Goal: Go to known website: Access a specific website the user already knows

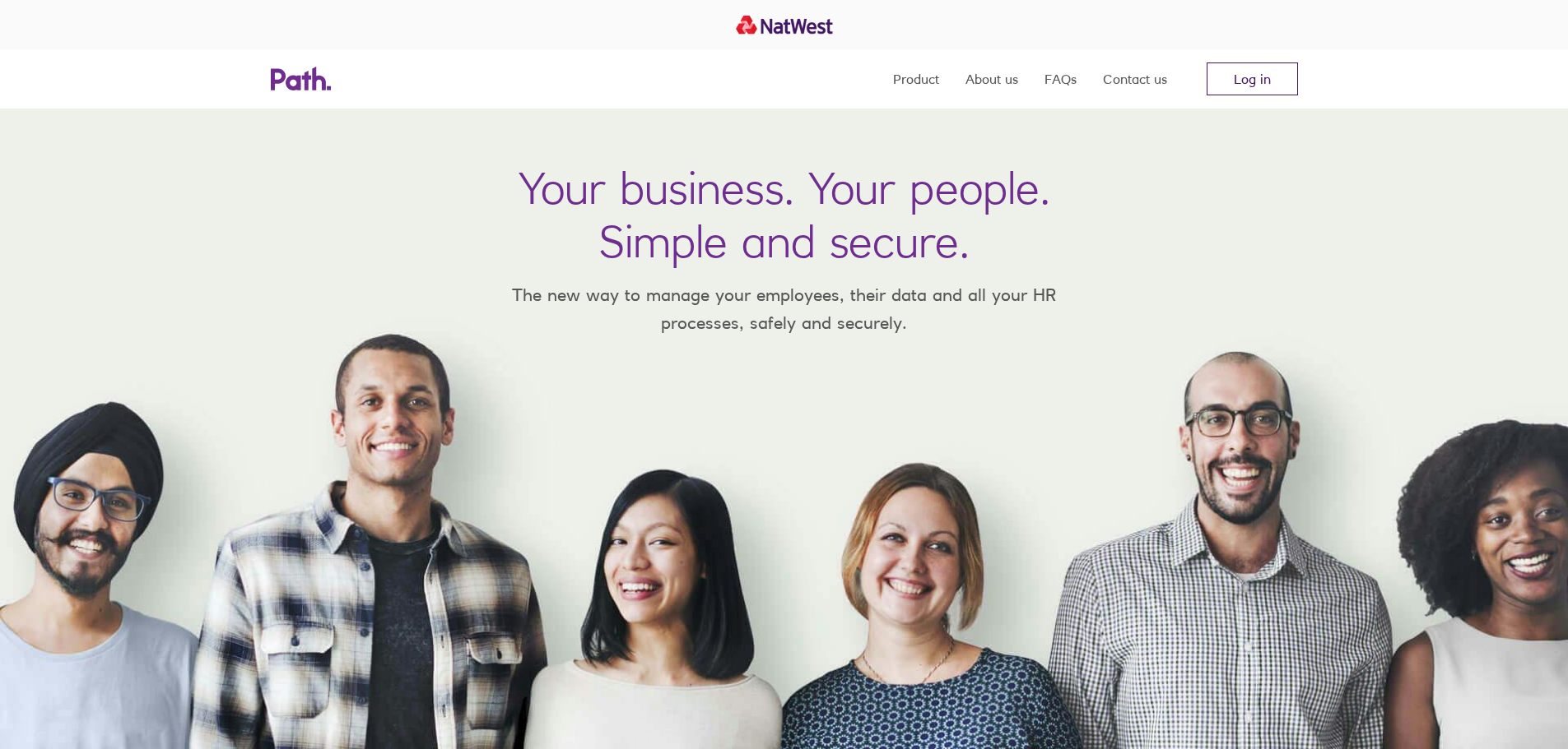
drag, startPoint x: 0, startPoint y: 0, endPoint x: 1242, endPoint y: 68, distance: 1243.9
click at [1243, 68] on link "Log in" at bounding box center [1252, 79] width 91 height 33
